Goal: Find specific page/section: Find specific page/section

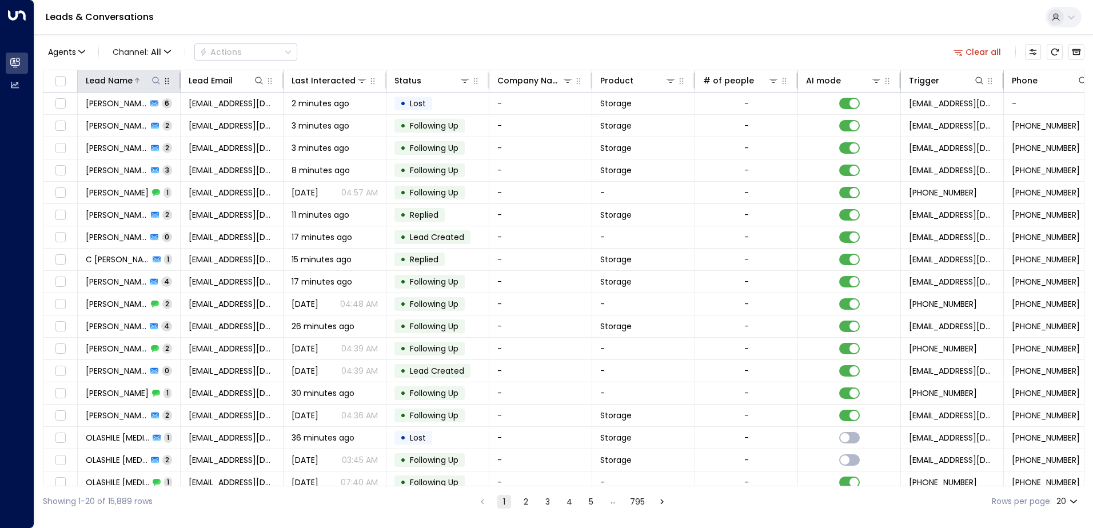
click at [157, 83] on icon at bounding box center [155, 80] width 7 height 7
click at [154, 121] on input "text" at bounding box center [156, 121] width 158 height 21
type input "**********"
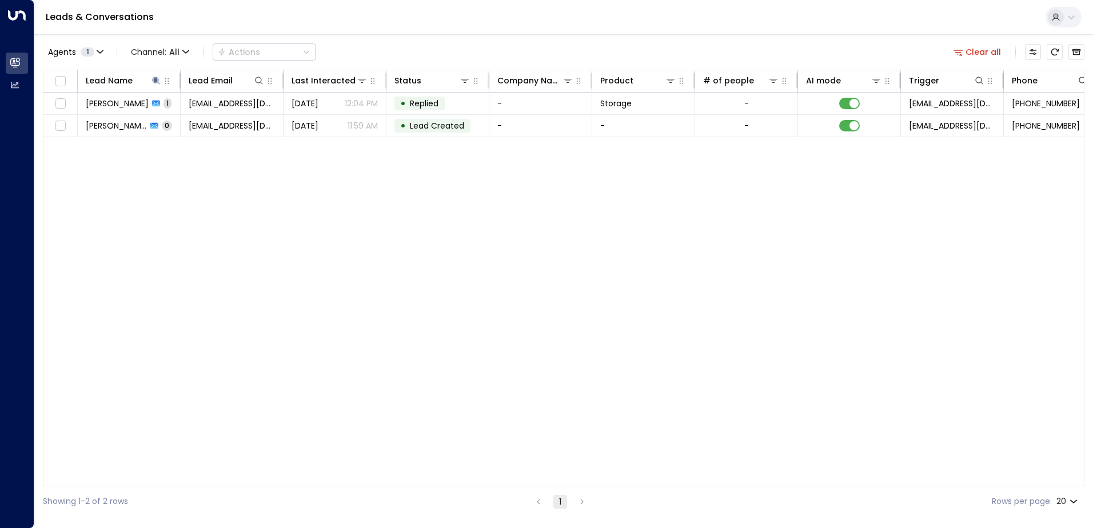
click at [284, 249] on div "Lead Name Lead Email Last Interacted Status Company Name Product # of people AI…" at bounding box center [563, 278] width 1041 height 417
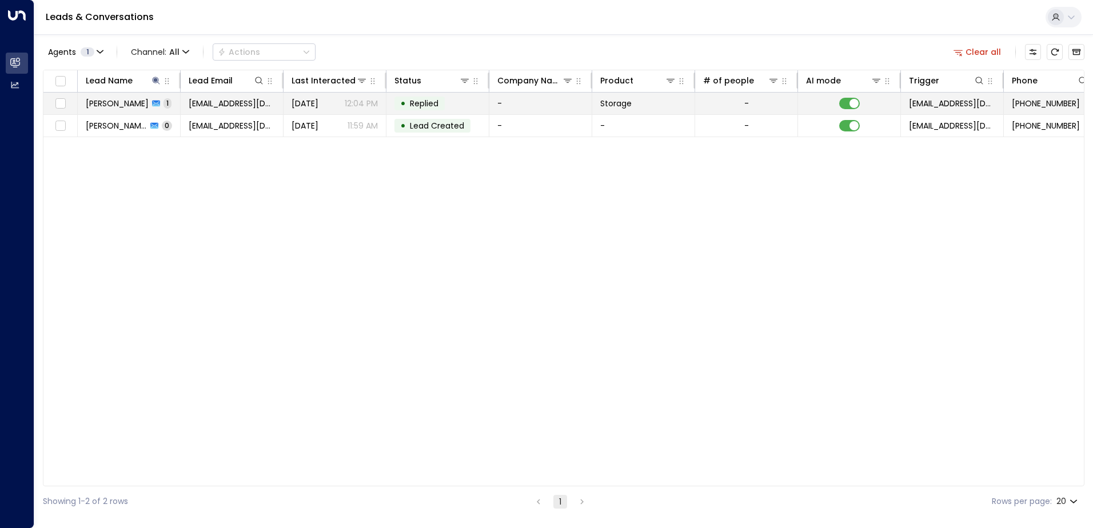
click at [154, 102] on icon at bounding box center [156, 104] width 8 height 6
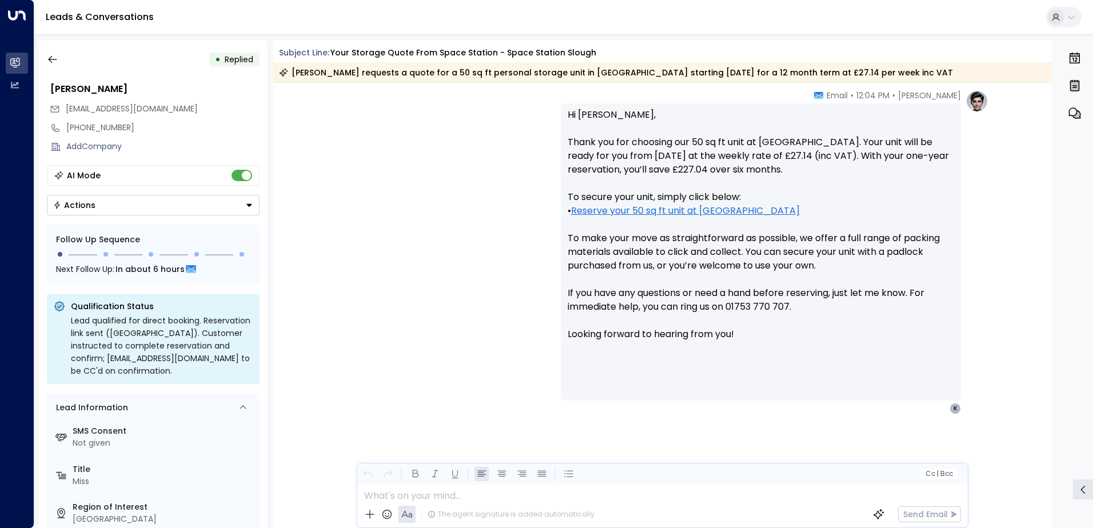
scroll to position [410, 0]
click at [54, 59] on icon "button" at bounding box center [52, 59] width 9 height 7
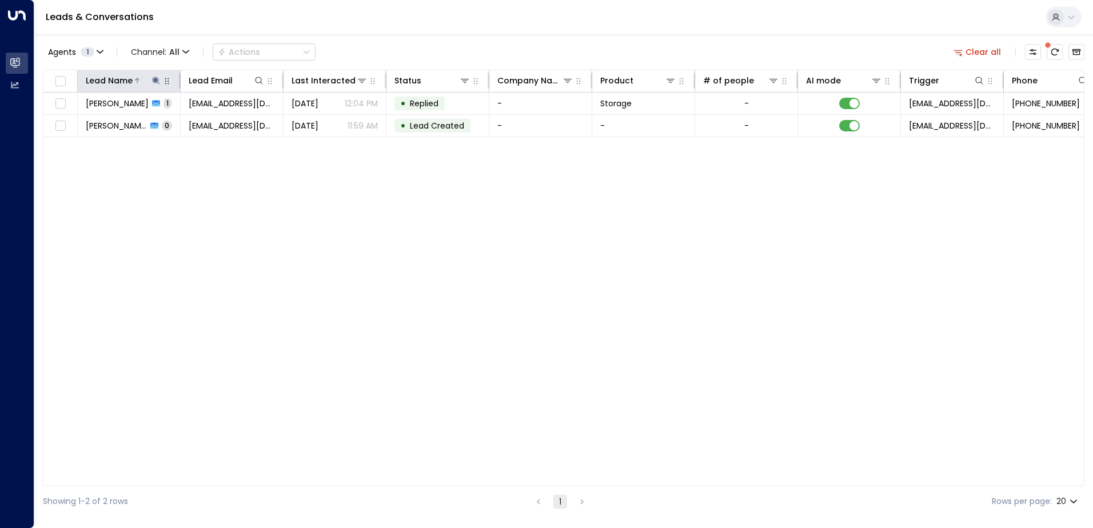
click at [157, 79] on icon at bounding box center [155, 80] width 7 height 7
click at [227, 119] on icon "button" at bounding box center [227, 121] width 7 height 7
click at [195, 123] on input "text" at bounding box center [156, 121] width 158 height 21
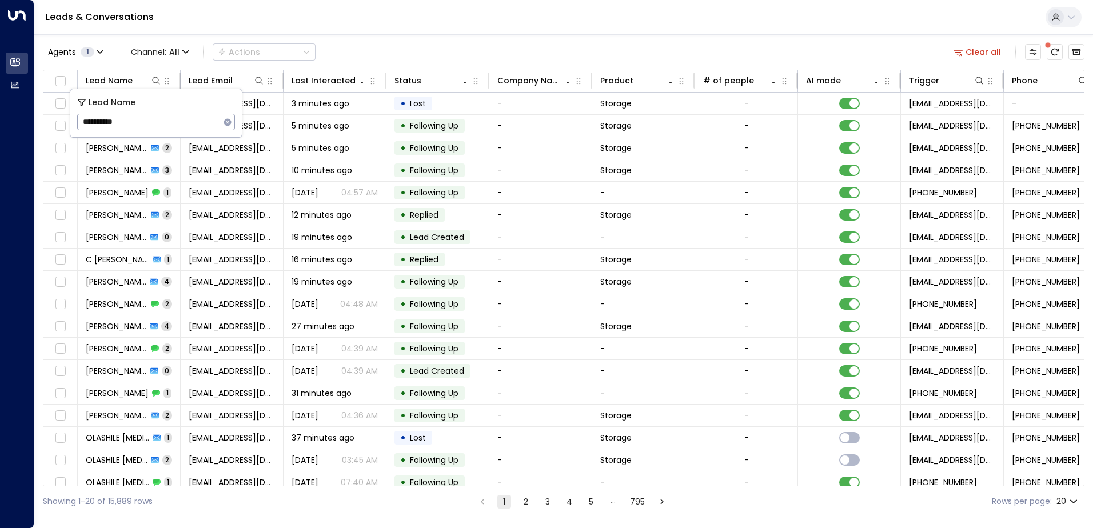
type input "**********"
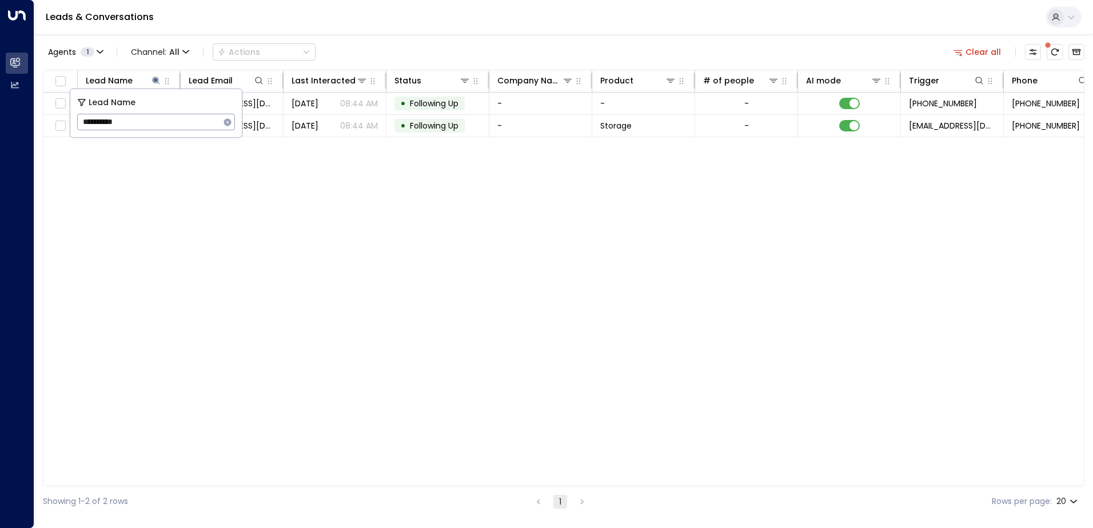
click at [366, 248] on div "Lead Name Lead Email Last Interacted Status Company Name Product # of people AI…" at bounding box center [563, 278] width 1041 height 417
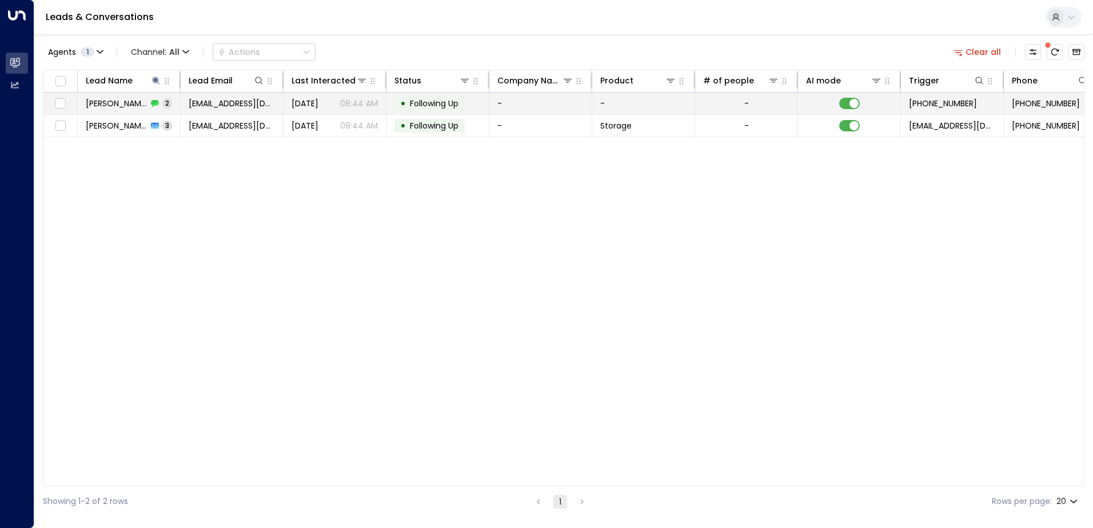
click at [149, 104] on div "Khan Ahmed 2" at bounding box center [129, 103] width 86 height 11
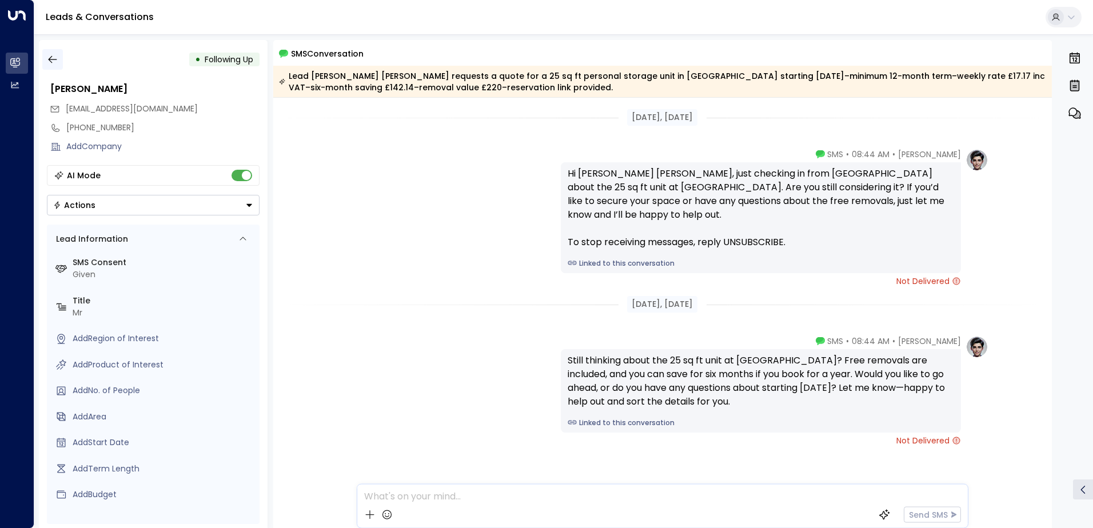
click at [49, 60] on icon "button" at bounding box center [52, 59] width 9 height 7
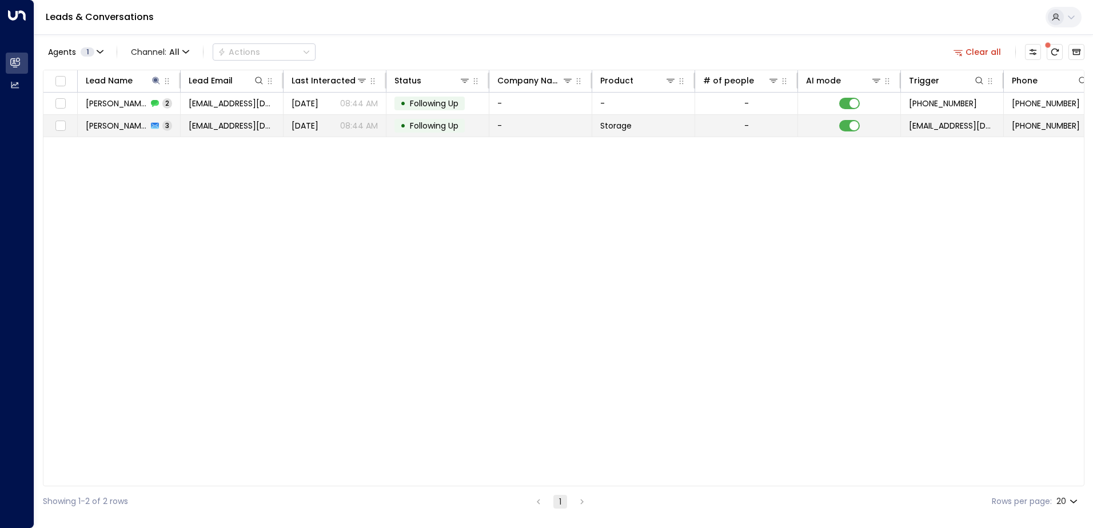
click at [123, 131] on td "Khan Ahmed 3" at bounding box center [129, 126] width 103 height 22
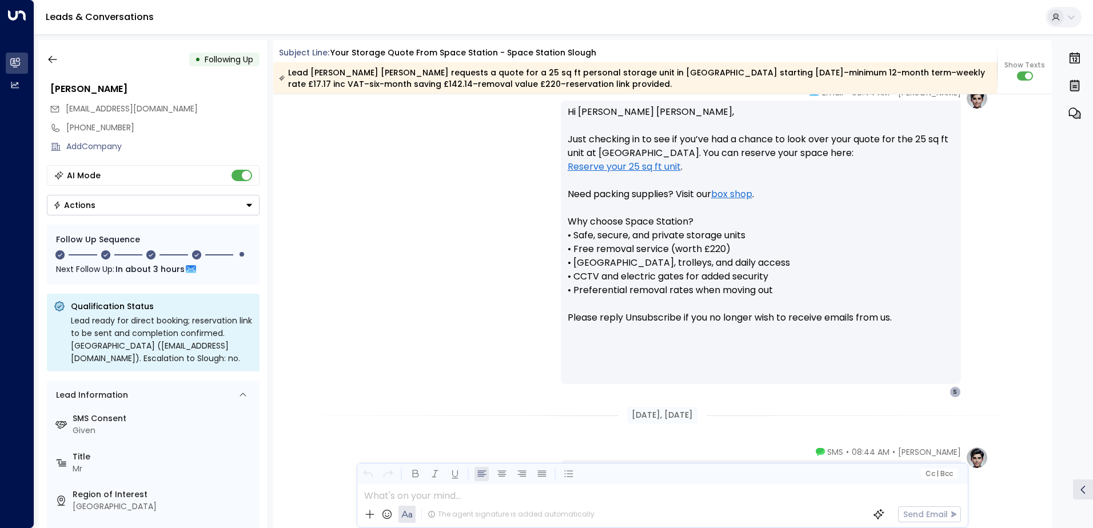
scroll to position [856, 0]
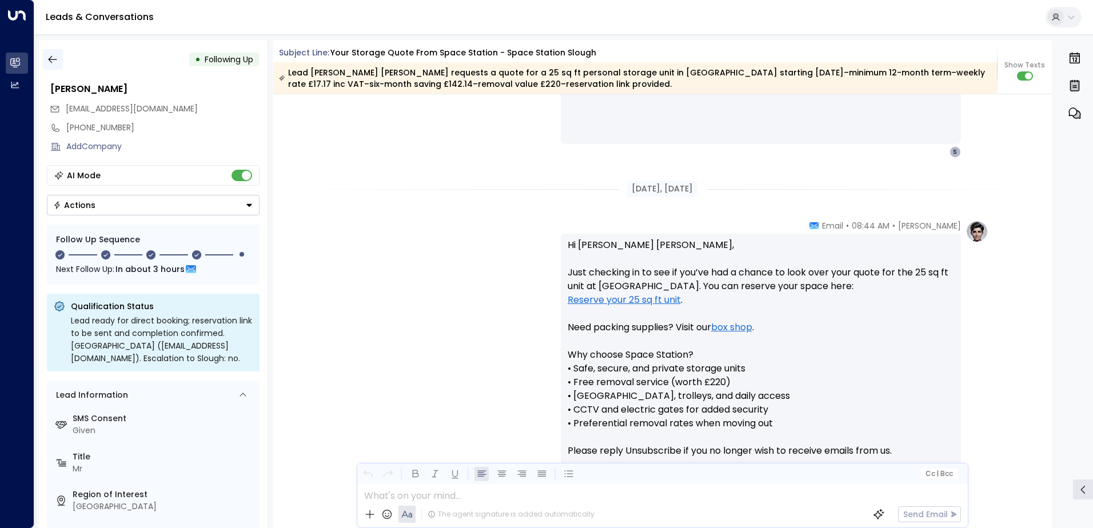
click at [53, 58] on icon "button" at bounding box center [52, 59] width 11 height 11
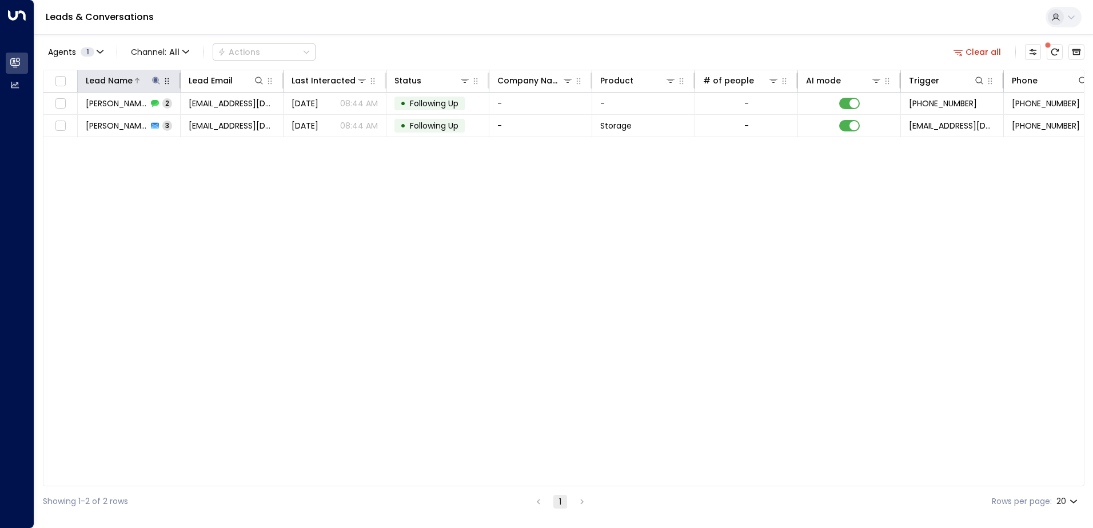
click at [155, 76] on icon at bounding box center [155, 80] width 9 height 9
click at [227, 120] on icon "button" at bounding box center [227, 121] width 7 height 7
click at [192, 119] on input "text" at bounding box center [156, 121] width 158 height 21
paste input "**********"
type input "**********"
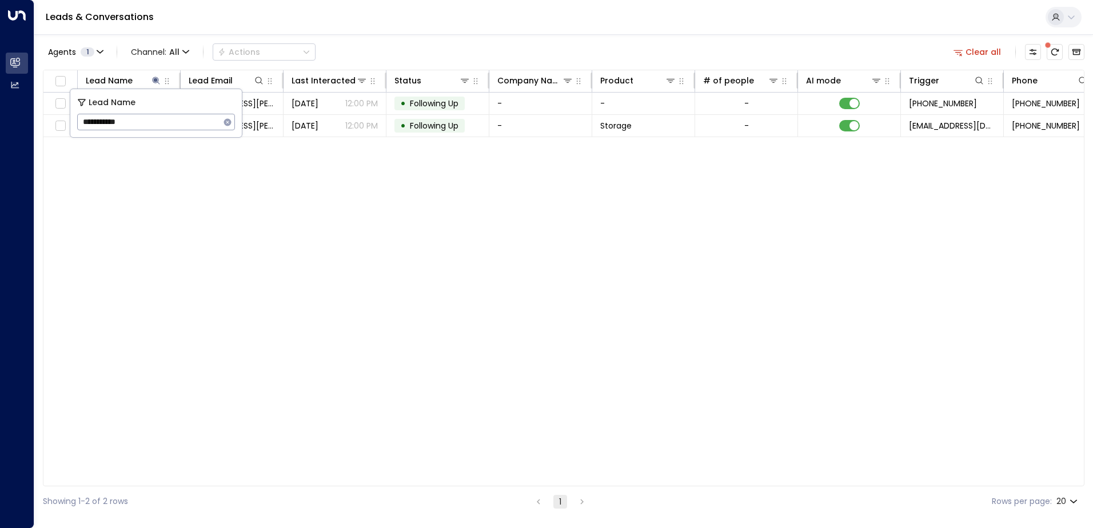
click at [284, 262] on div "Lead Name Lead Email Last Interacted Status Company Name Product # of people AI…" at bounding box center [563, 278] width 1041 height 417
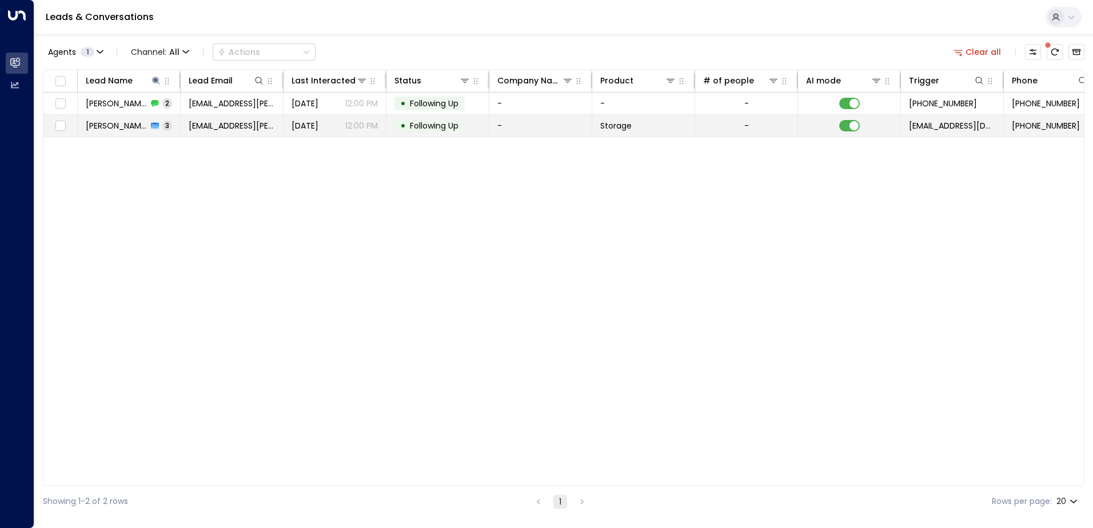
click at [128, 127] on span "Deb Beasley" at bounding box center [117, 125] width 62 height 11
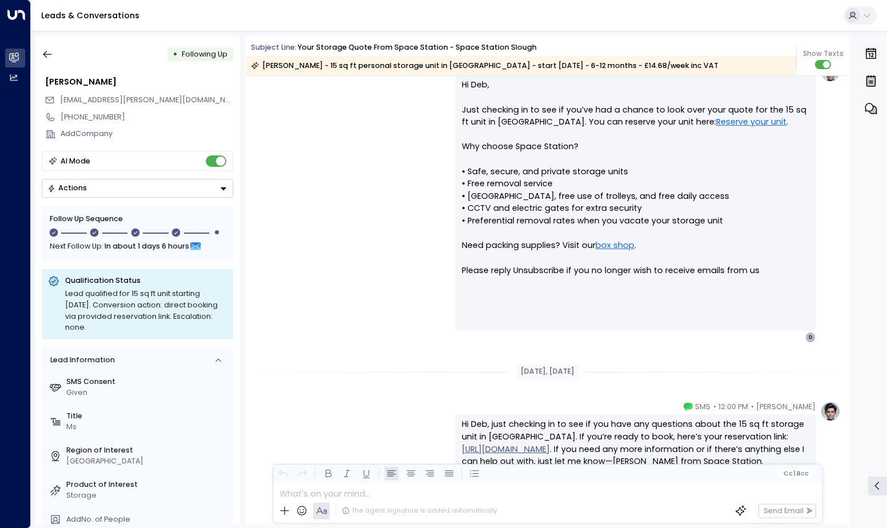
scroll to position [889, 0]
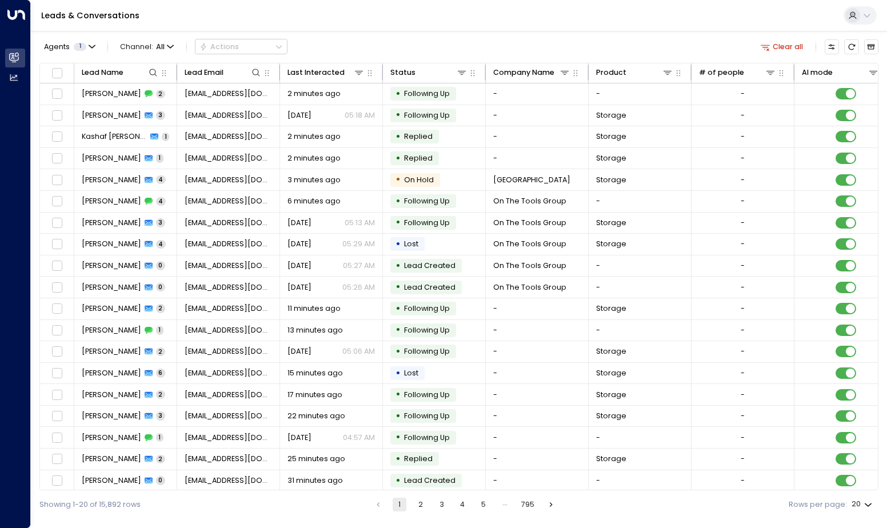
click at [159, 75] on icon "button" at bounding box center [163, 73] width 9 height 9
click at [155, 77] on button at bounding box center [153, 72] width 11 height 11
type input "**********"
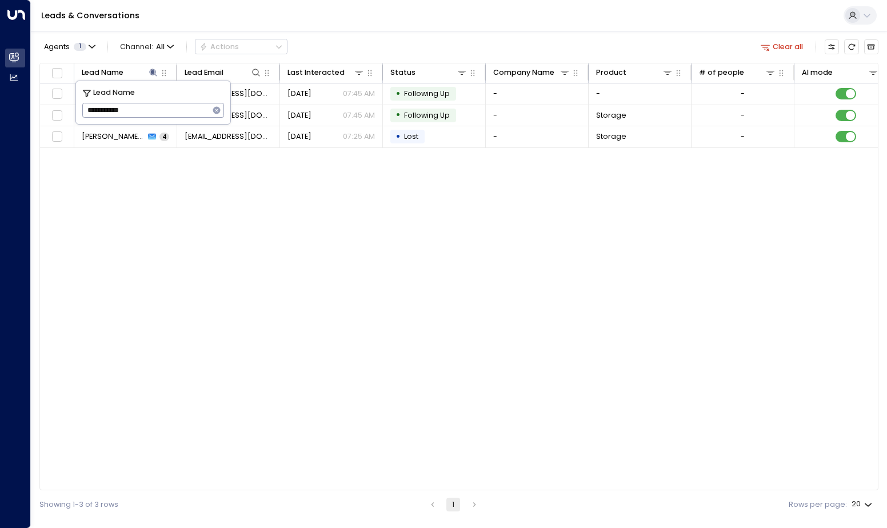
click at [324, 288] on div "Lead Name Lead Email Last Interacted Status Company Name Product # of people AI…" at bounding box center [458, 277] width 839 height 428
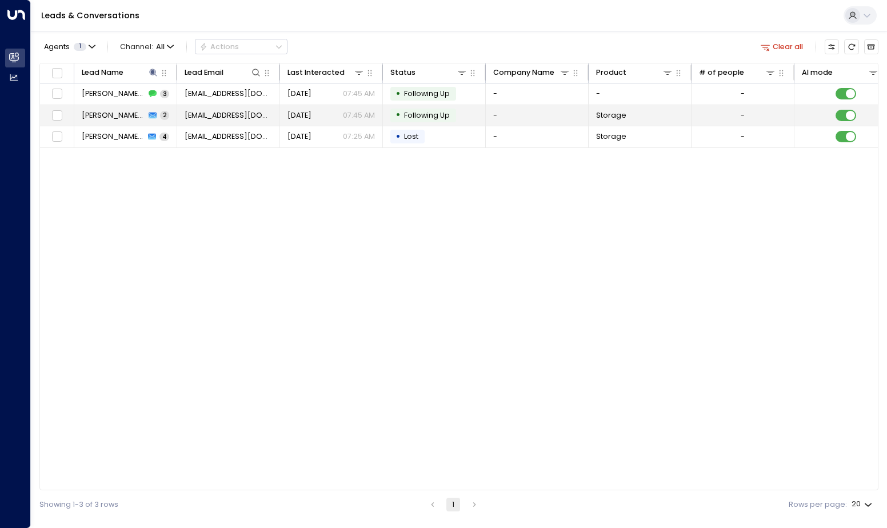
click at [117, 114] on span "Eryk Andrea" at bounding box center [114, 115] width 64 height 10
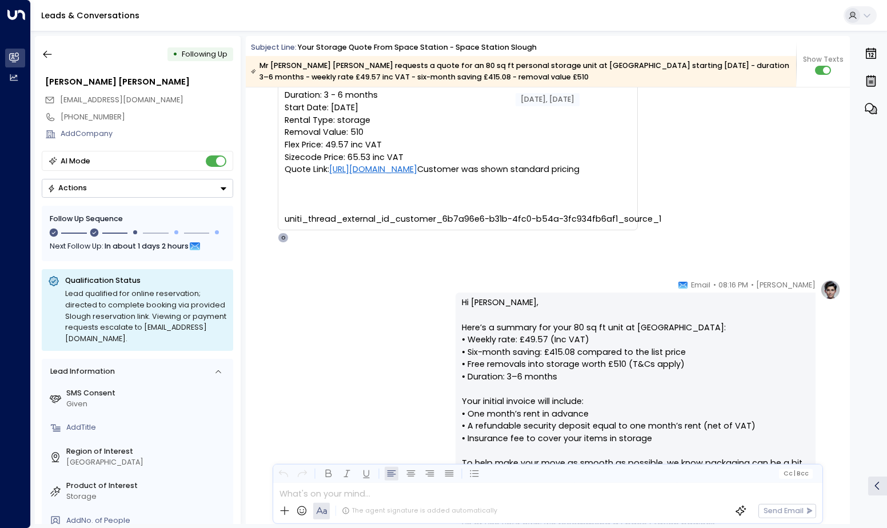
scroll to position [909, 0]
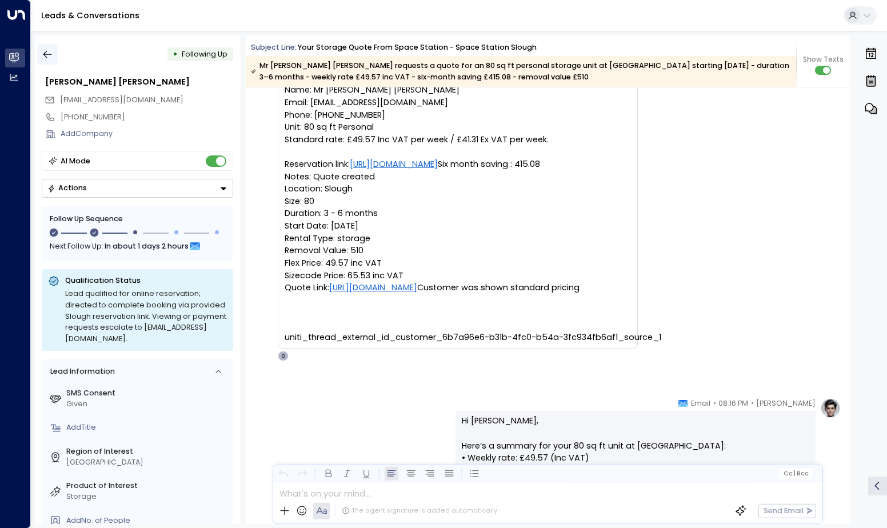
click at [50, 52] on icon "button" at bounding box center [47, 54] width 11 height 11
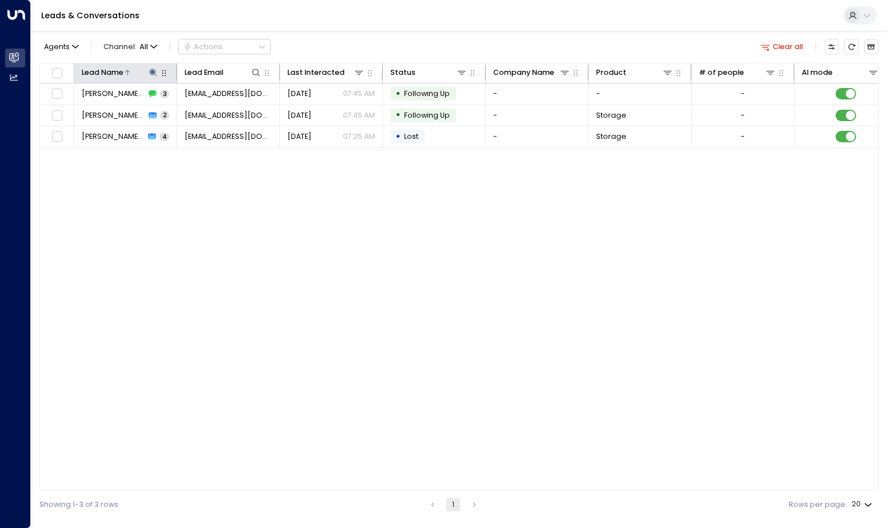
click at [157, 76] on icon at bounding box center [153, 72] width 7 height 7
click at [213, 105] on button "button" at bounding box center [216, 110] width 15 height 15
click at [198, 113] on input "text" at bounding box center [153, 111] width 142 height 20
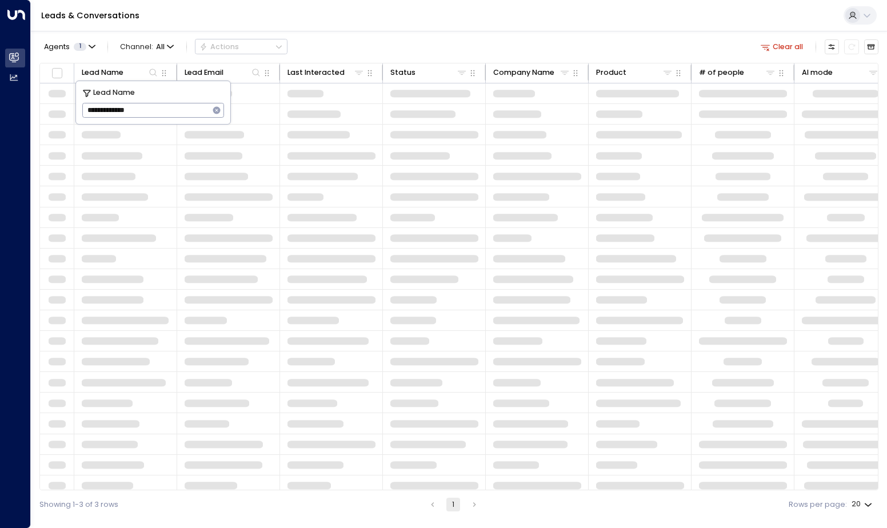
type input "**********"
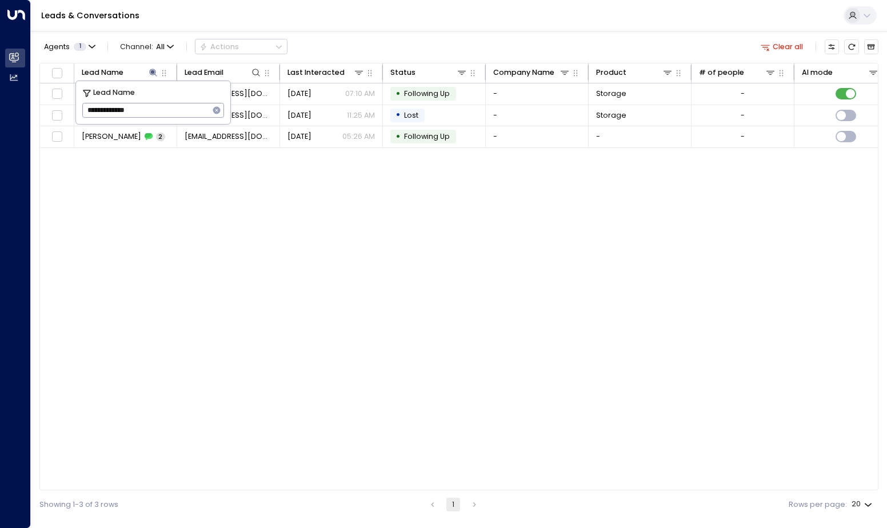
click at [304, 229] on div "Lead Name Lead Email Last Interacted Status Company Name Product # of people AI…" at bounding box center [458, 277] width 839 height 428
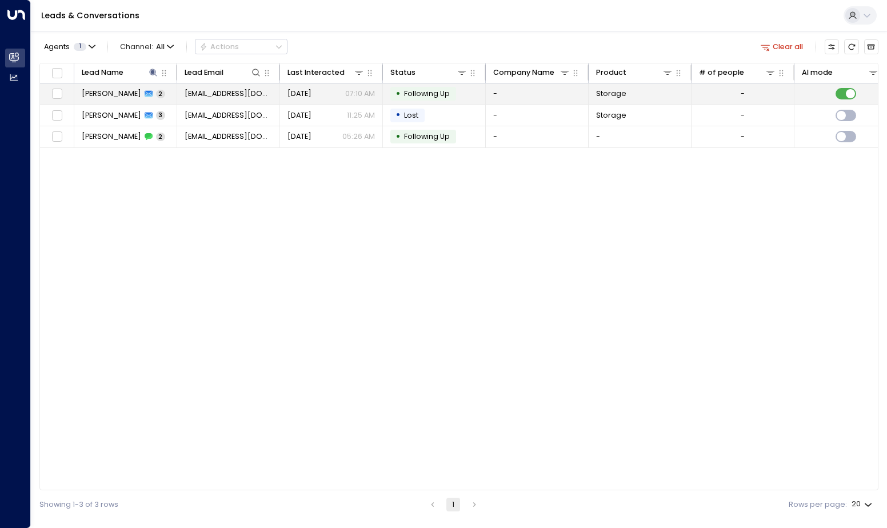
click at [102, 95] on span "Luke Gibbons" at bounding box center [111, 94] width 59 height 10
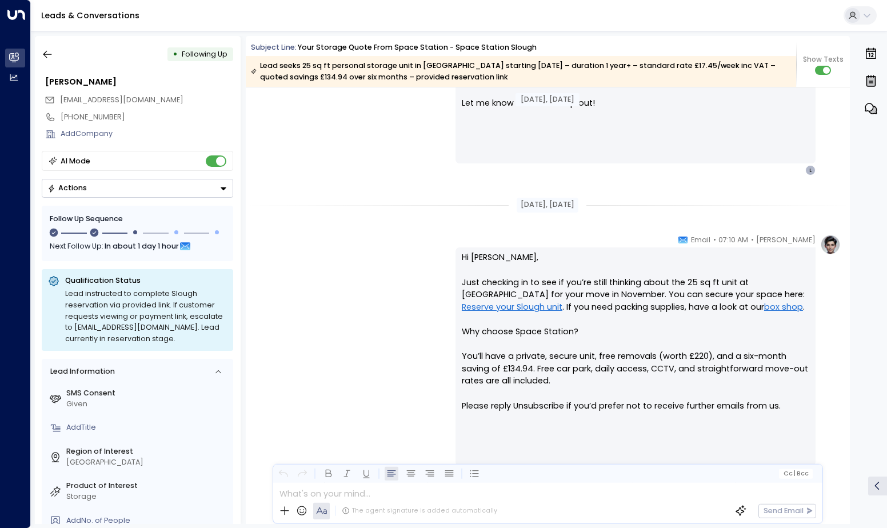
scroll to position [1667, 0]
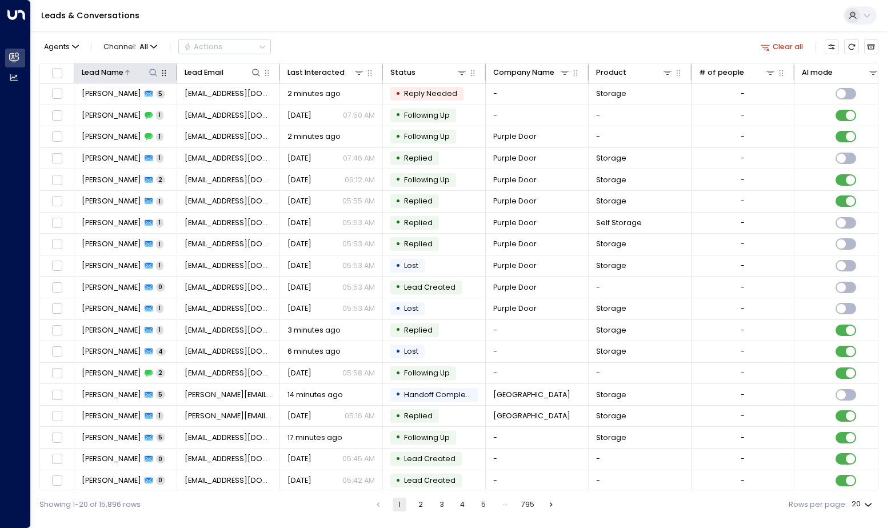
click at [152, 74] on icon at bounding box center [153, 72] width 9 height 9
click at [162, 107] on input "text" at bounding box center [153, 111] width 142 height 20
type input "**********"
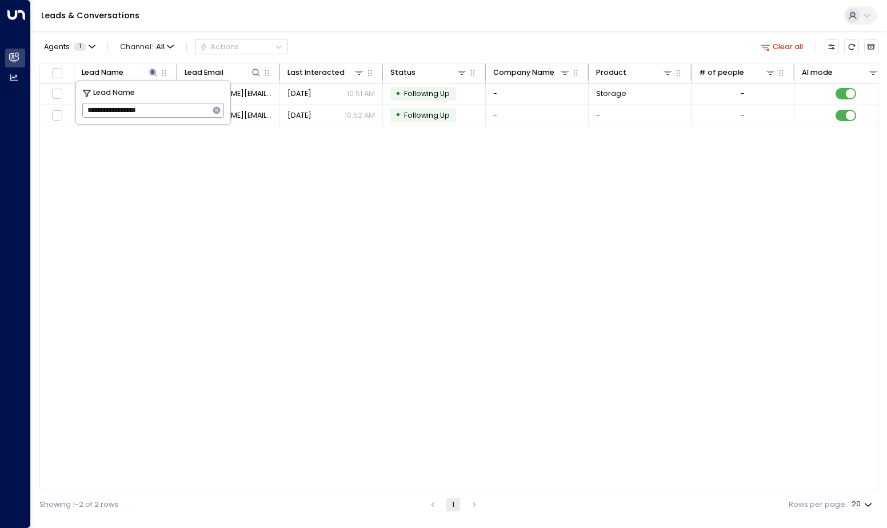
click at [329, 174] on div "Lead Name Lead Email Last Interacted Status Company Name Product # of people AI…" at bounding box center [458, 277] width 839 height 428
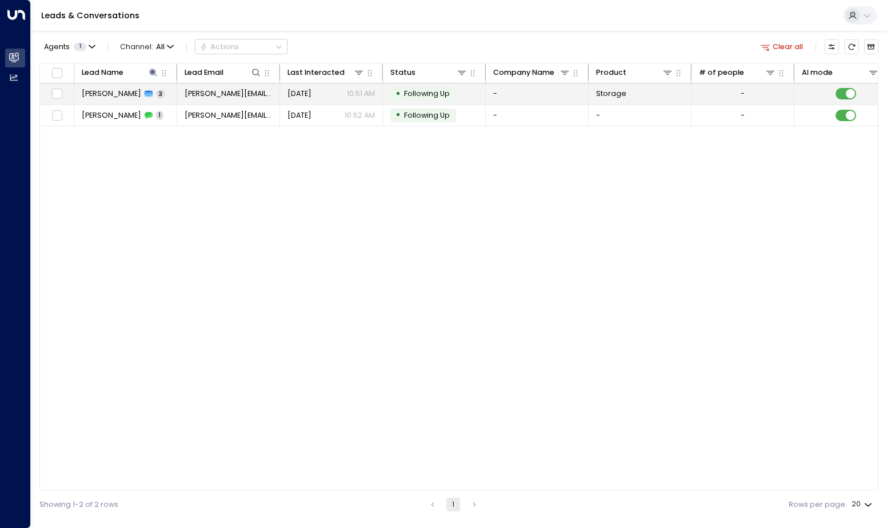
click at [140, 93] on span "[PERSON_NAME]" at bounding box center [111, 94] width 59 height 10
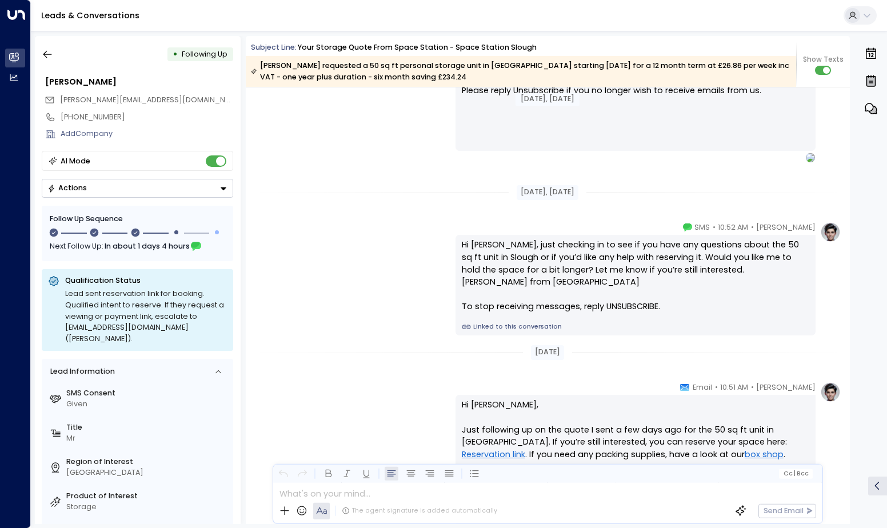
scroll to position [998, 0]
